Goal: Information Seeking & Learning: Find specific fact

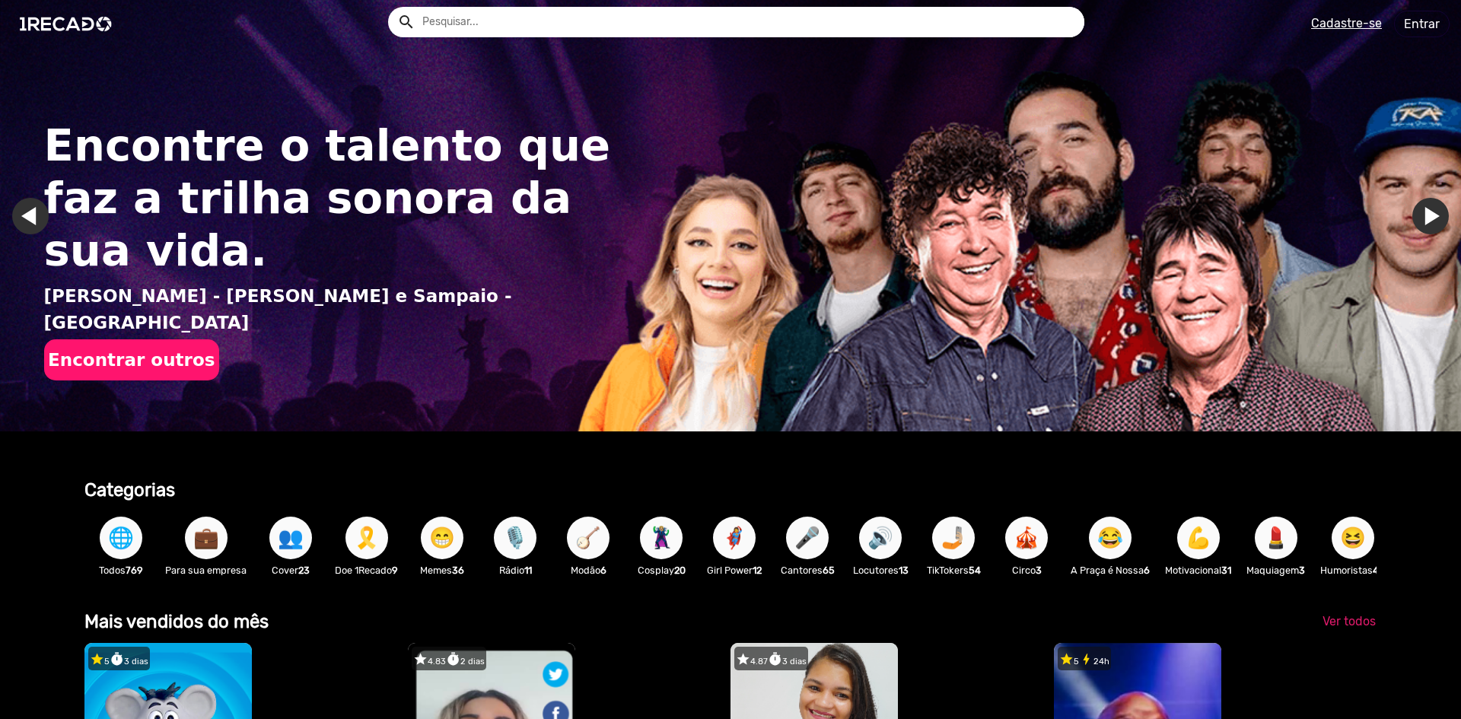
click at [480, 23] on input "text" at bounding box center [747, 22] width 673 height 30
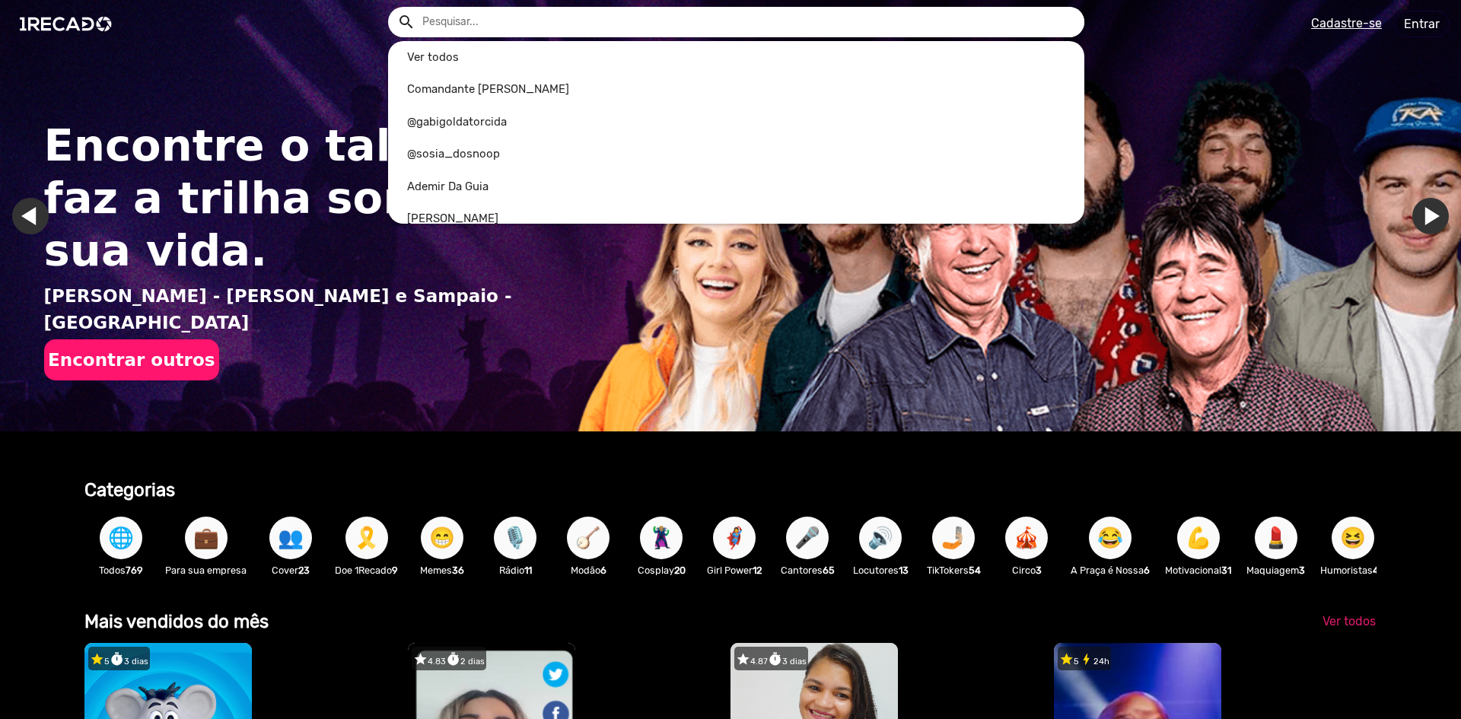
paste input "[PERSON_NAME]"
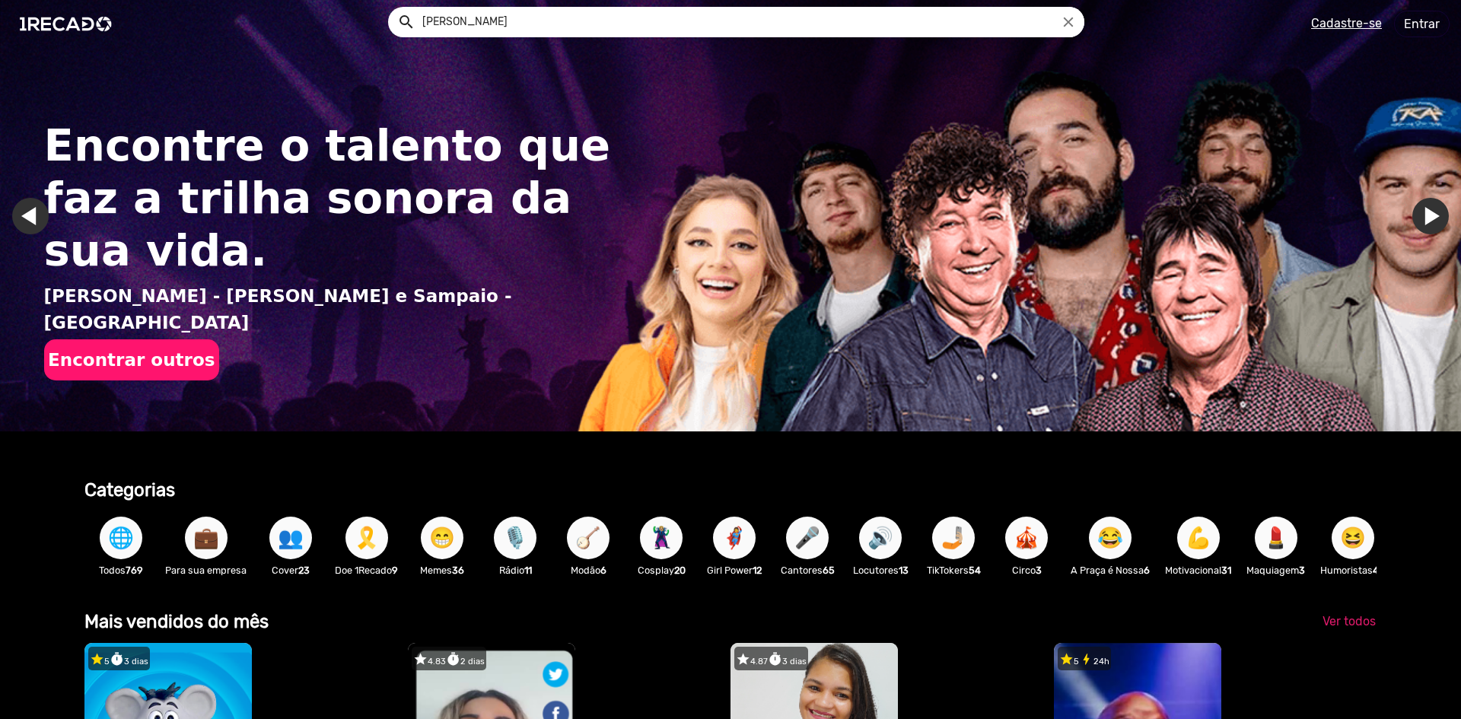
click at [392, 8] on button "search" at bounding box center [405, 21] width 27 height 27
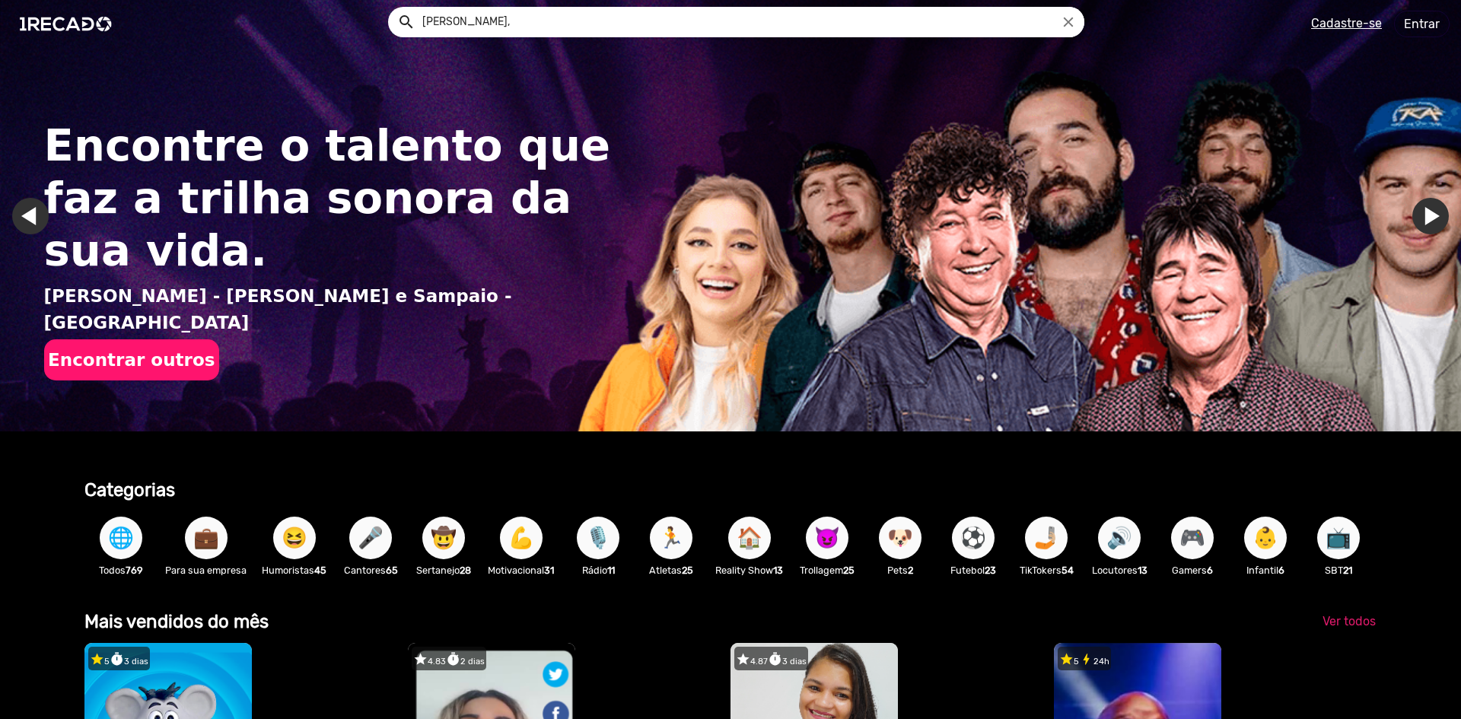
type input "[PERSON_NAME],"
